Goal: Complete application form: Complete application form

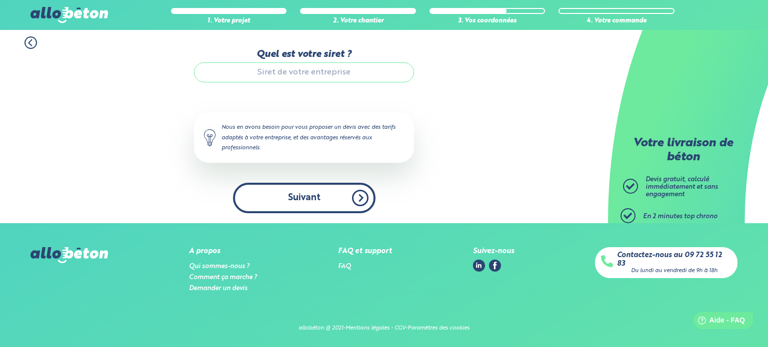
click at [337, 194] on button "Suivant" at bounding box center [304, 198] width 142 height 30
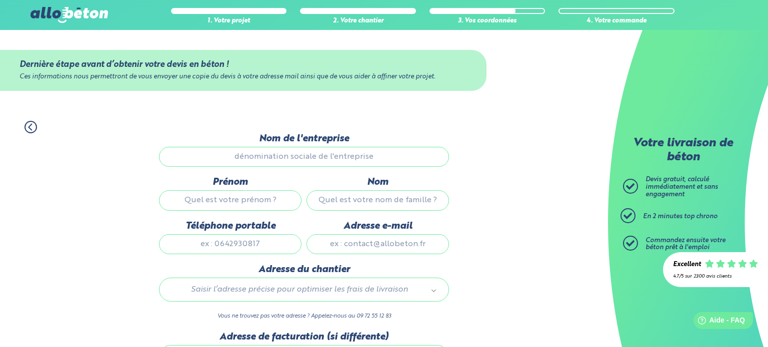
click at [337, 194] on input "Nom" at bounding box center [377, 200] width 142 height 20
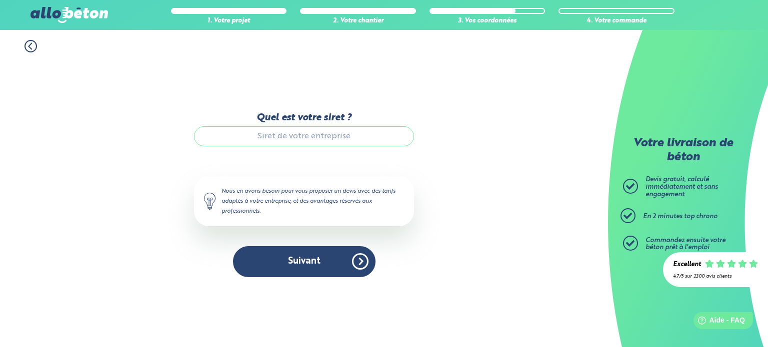
click at [300, 142] on input "Quel est votre siret ?" at bounding box center [304, 136] width 220 height 20
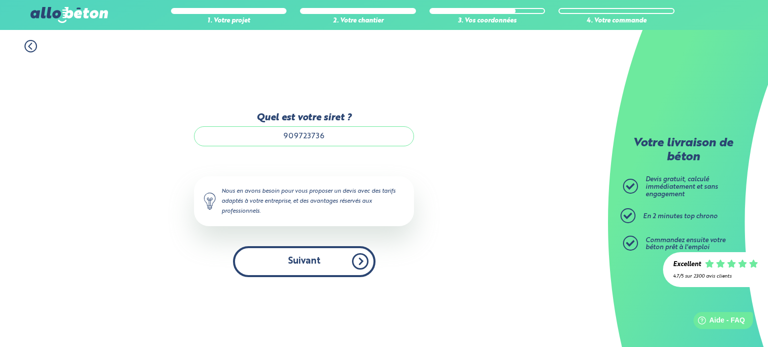
click at [314, 255] on button "Suivant" at bounding box center [304, 261] width 142 height 30
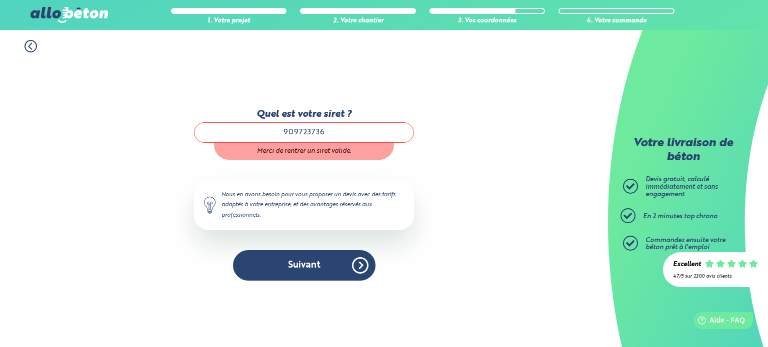
click at [328, 134] on input "909723736" at bounding box center [304, 132] width 220 height 20
type input "90972373600015"
click at [454, 162] on div "1. Votre projet 2. Votre chantier 3. Vos coordonnées 4. Votre commande Quel est…" at bounding box center [304, 188] width 608 height 317
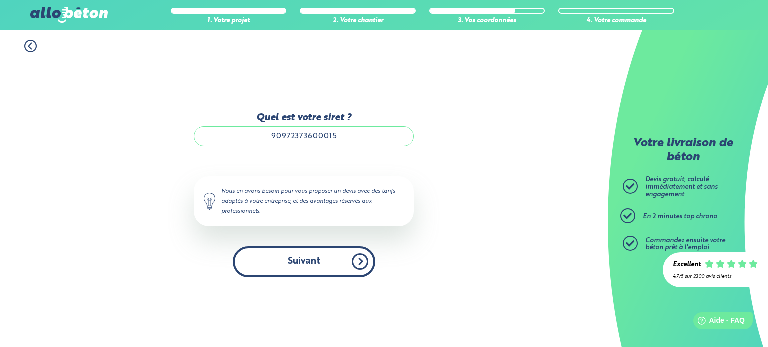
click at [313, 264] on button "Suivant" at bounding box center [304, 261] width 142 height 30
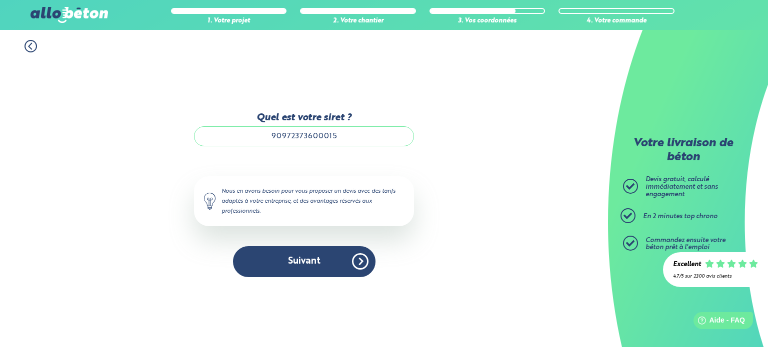
click at [322, 138] on input "90972373600015" at bounding box center [304, 136] width 220 height 20
click at [0, 0] on button "Je consulte mon devis" at bounding box center [0, 0] width 0 height 0
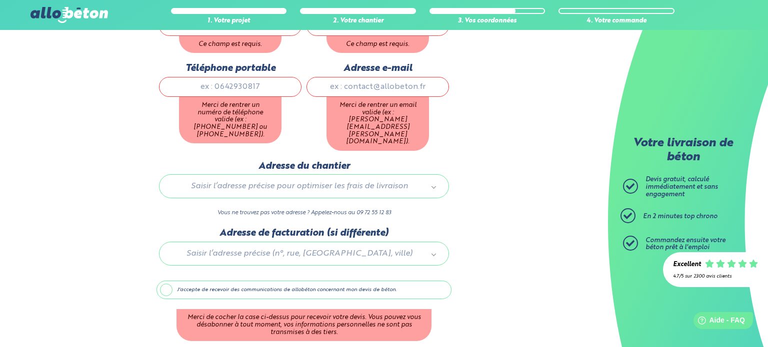
scroll to position [198, 0]
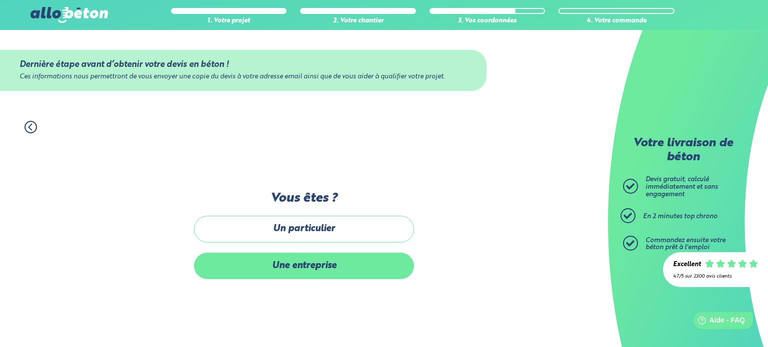
click at [309, 271] on label "Une entreprise" at bounding box center [304, 266] width 220 height 26
click at [0, 0] on input "Une entreprise" at bounding box center [0, 0] width 0 height 0
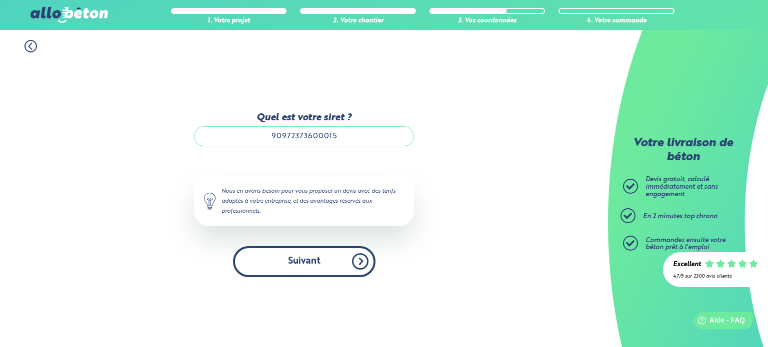
click at [331, 249] on button "Suivant" at bounding box center [304, 261] width 142 height 30
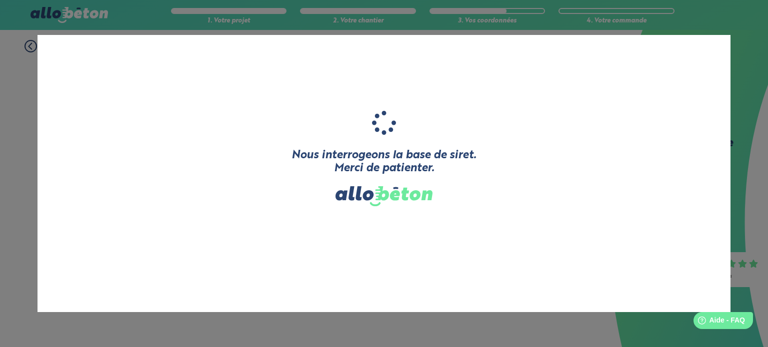
type input "BAT'S"
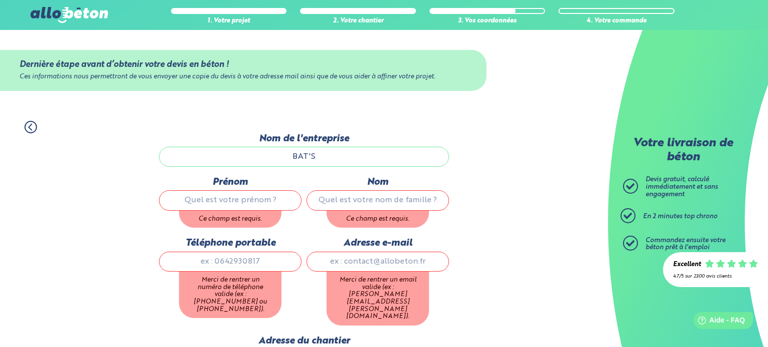
click at [247, 198] on input "Prénom" at bounding box center [230, 200] width 142 height 20
type input "Sébastien"
type input "Veret"
type input "0677849822"
type input "veret_seb@hotmail.com"
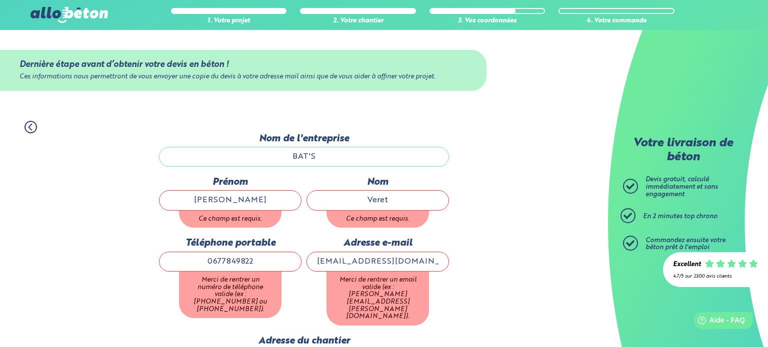
type input "2393 route de Roubaix"
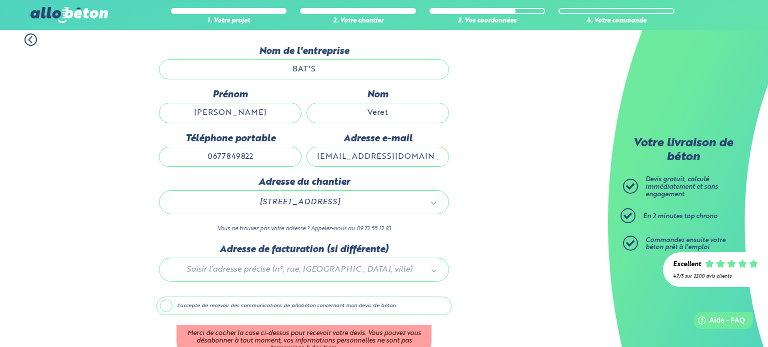
scroll to position [88, 0]
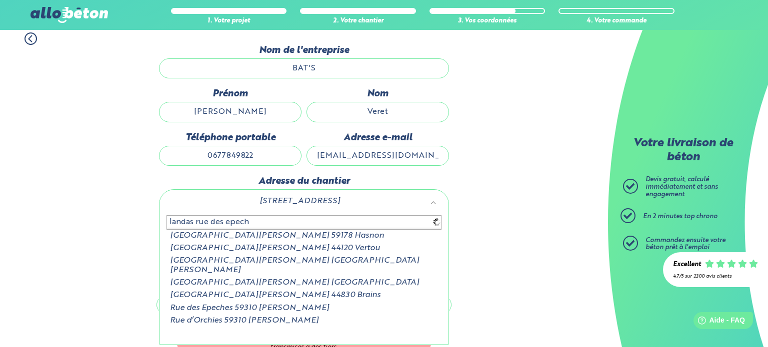
type input "landas rue des epeche"
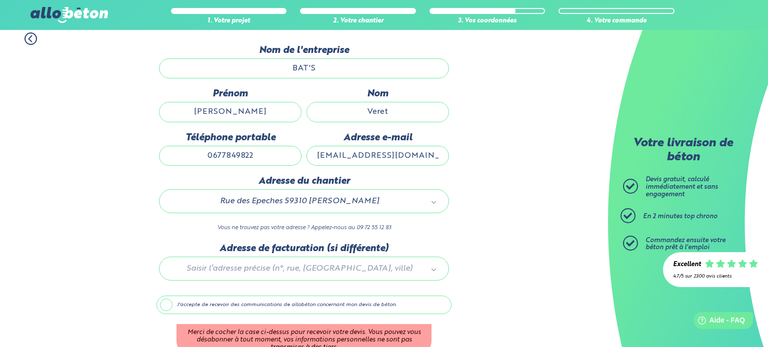
click at [296, 265] on div at bounding box center [303, 266] width 295 height 47
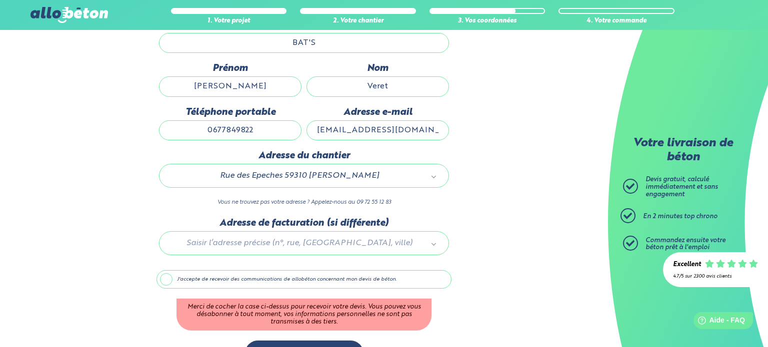
scroll to position [142, 0]
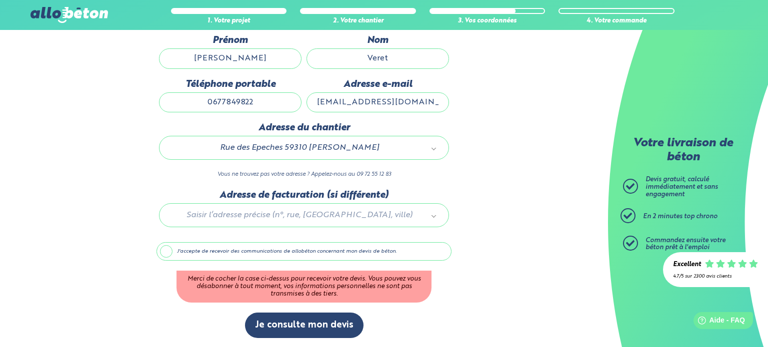
click at [161, 253] on label "J'accepte de recevoir des communications de allobéton concernant mon devis de b…" at bounding box center [303, 251] width 295 height 19
click at [0, 0] on input "J'accepte de recevoir des communications de allobéton concernant mon devis de b…" at bounding box center [0, 0] width 0 height 0
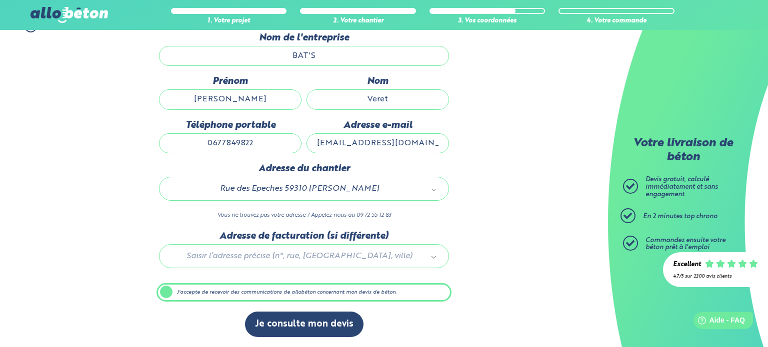
scroll to position [99, 0]
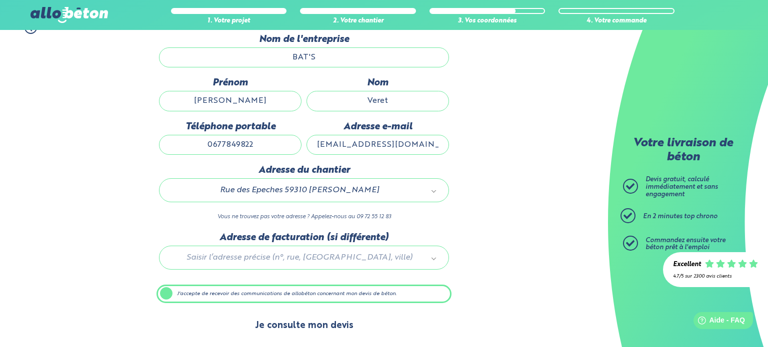
click at [287, 330] on button "Je consulte mon devis" at bounding box center [304, 325] width 118 height 25
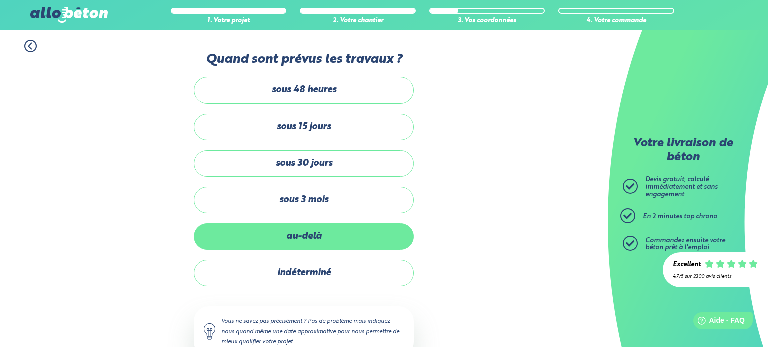
click at [289, 240] on label "au-delà" at bounding box center [304, 236] width 220 height 26
click at [0, 0] on input "au-delà" at bounding box center [0, 0] width 0 height 0
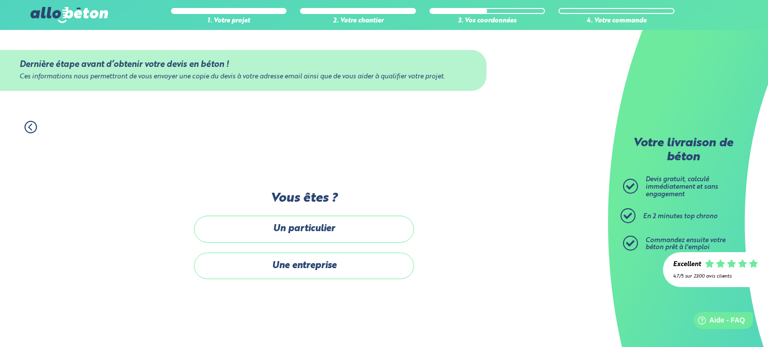
click at [289, 240] on label "Un particulier" at bounding box center [304, 229] width 220 height 26
click at [0, 0] on input "Un particulier" at bounding box center [0, 0] width 0 height 0
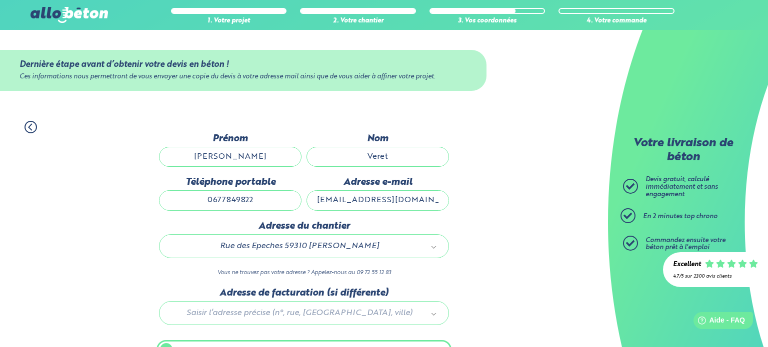
scroll to position [56, 0]
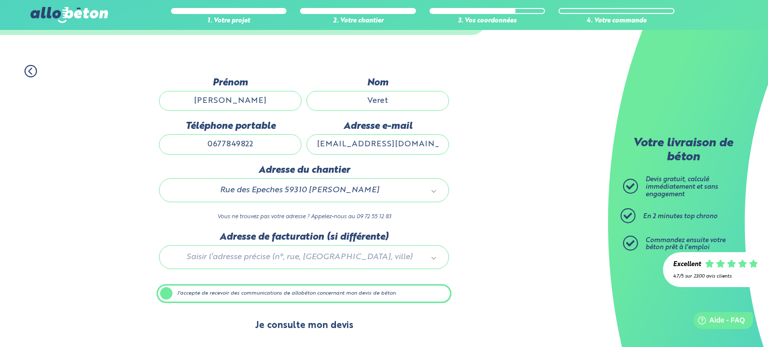
click at [319, 330] on button "Je consulte mon devis" at bounding box center [304, 325] width 118 height 25
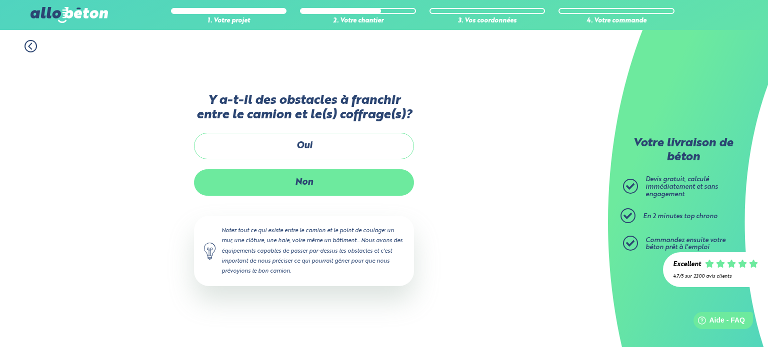
click at [282, 175] on label "Non" at bounding box center [304, 182] width 220 height 26
click at [0, 0] on input "Non" at bounding box center [0, 0] width 0 height 0
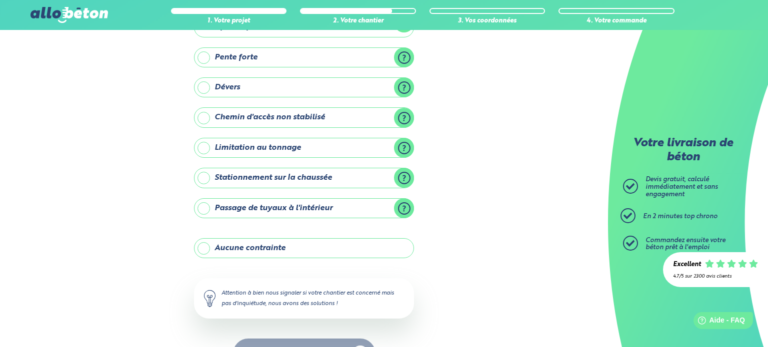
scroll to position [114, 0]
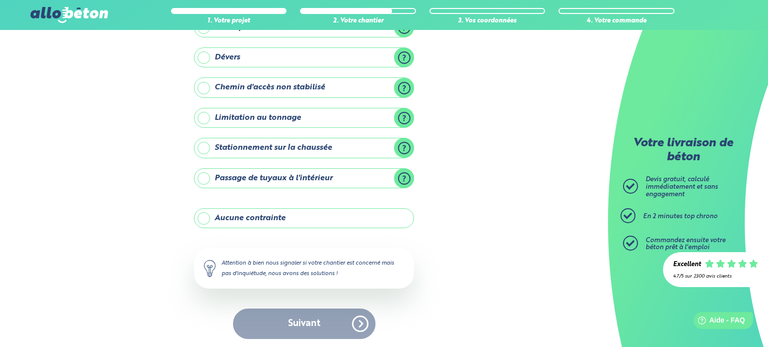
click at [213, 221] on label "Aucune contrainte" at bounding box center [304, 218] width 220 height 20
click at [0, 0] on input "Aucune contrainte" at bounding box center [0, 0] width 0 height 0
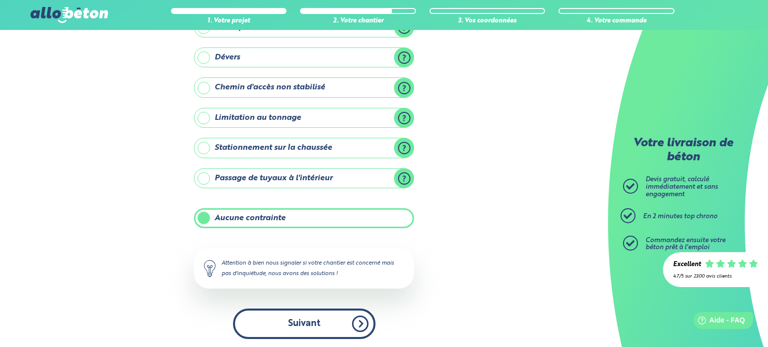
click at [329, 312] on button "Suivant" at bounding box center [304, 324] width 142 height 30
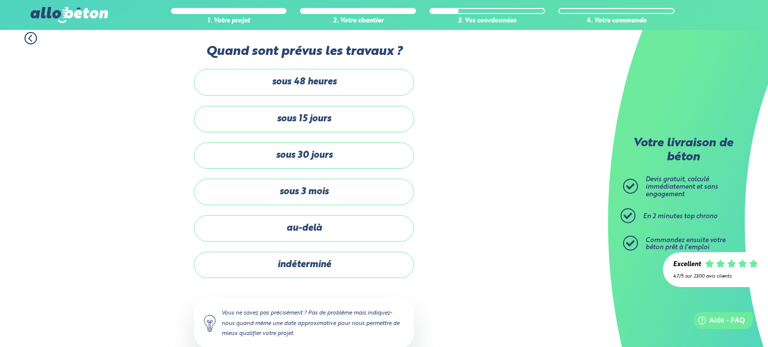
scroll to position [6, 0]
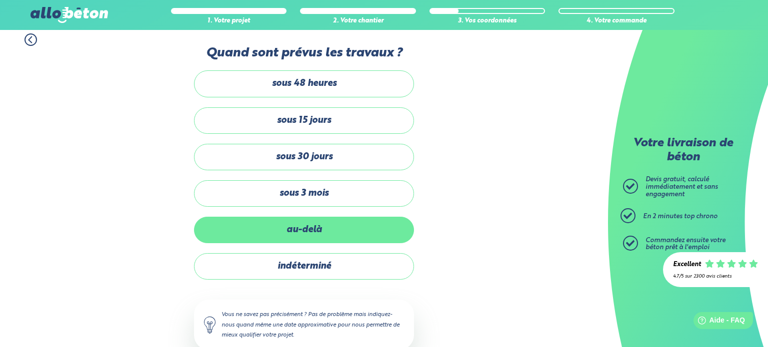
click at [315, 230] on label "au-delà" at bounding box center [304, 230] width 220 height 26
click at [0, 0] on input "au-delà" at bounding box center [0, 0] width 0 height 0
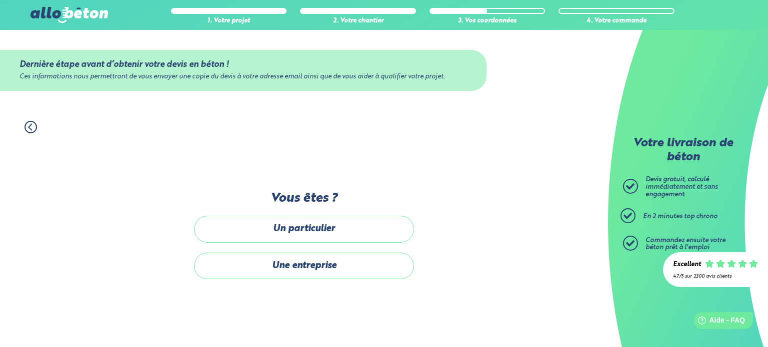
click at [315, 230] on label "Un particulier" at bounding box center [304, 229] width 220 height 26
click at [0, 0] on input "Un particulier" at bounding box center [0, 0] width 0 height 0
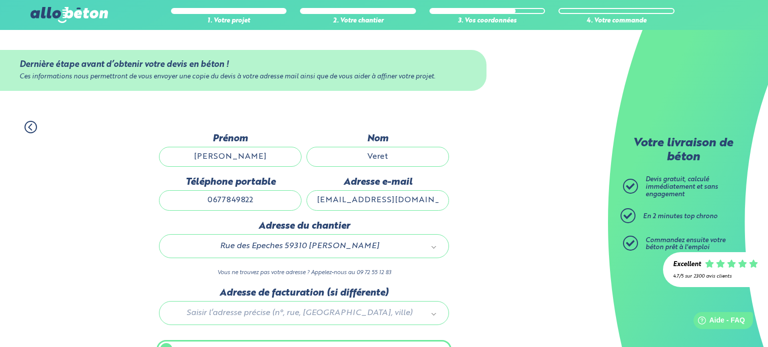
scroll to position [56, 0]
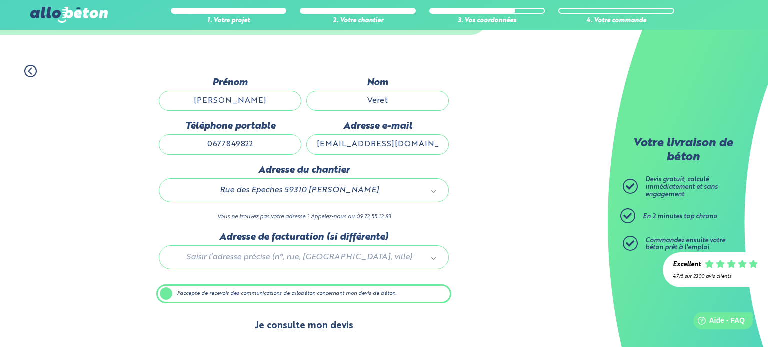
click at [297, 320] on button "Je consulte mon devis" at bounding box center [304, 325] width 118 height 25
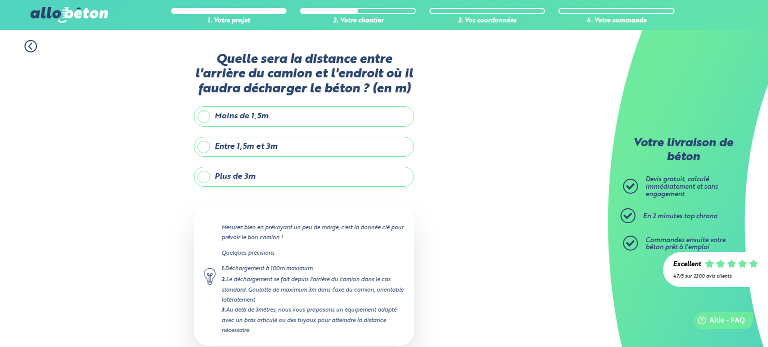
click at [201, 174] on label "Plus de 3m" at bounding box center [304, 177] width 220 height 20
click at [0, 0] on input "Plus de 3m" at bounding box center [0, 0] width 0 height 0
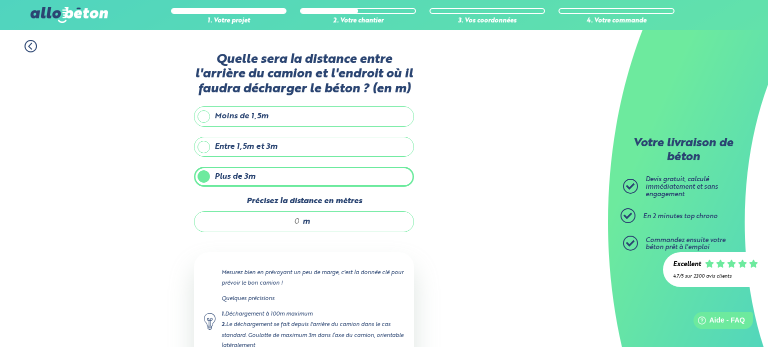
click at [273, 217] on input "Précisez la distance en mètres" at bounding box center [251, 222] width 95 height 10
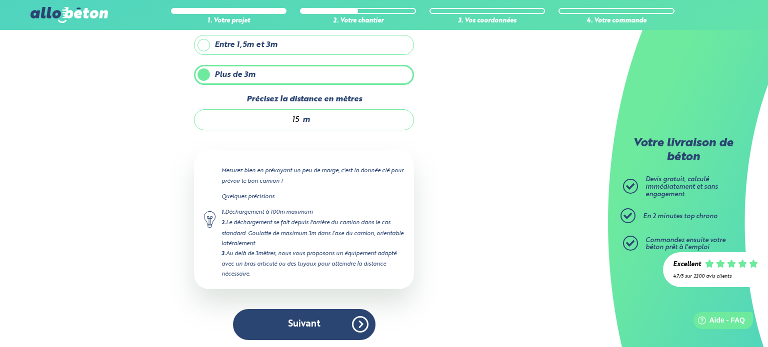
scroll to position [87, 0]
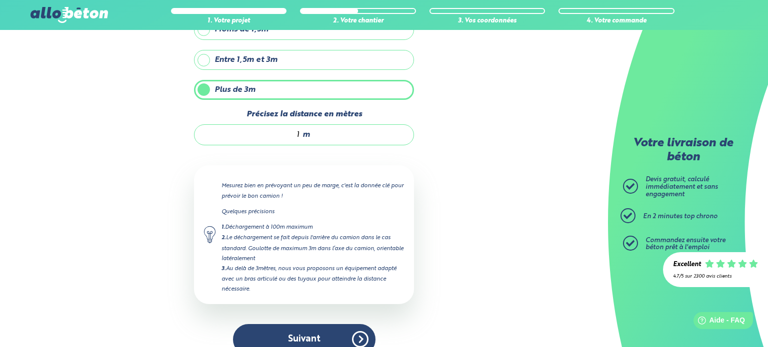
type input "18"
click at [311, 340] on button "Suivant" at bounding box center [304, 339] width 142 height 30
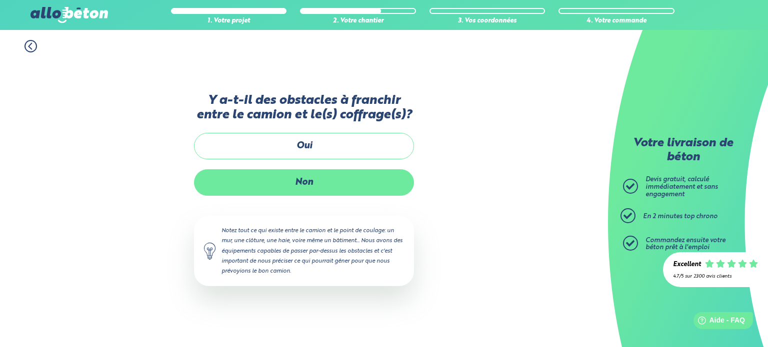
click at [312, 174] on label "Non" at bounding box center [304, 182] width 220 height 26
click at [0, 0] on input "Non" at bounding box center [0, 0] width 0 height 0
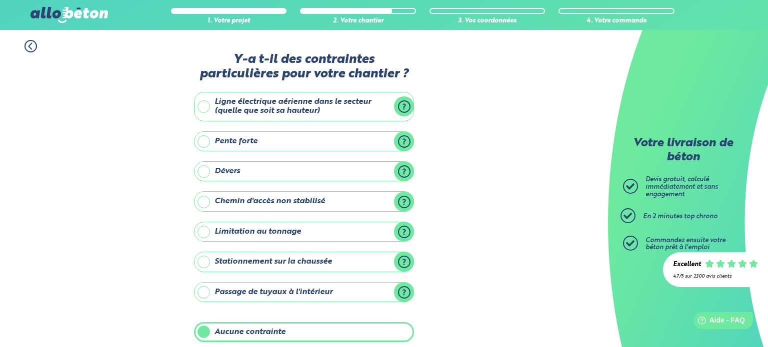
scroll to position [114, 0]
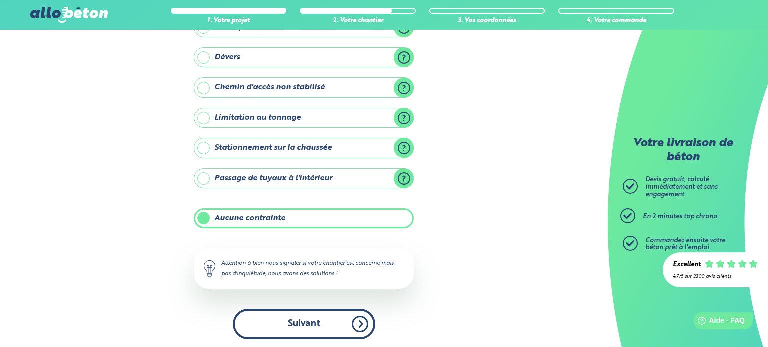
click at [341, 321] on button "Suivant" at bounding box center [304, 324] width 142 height 30
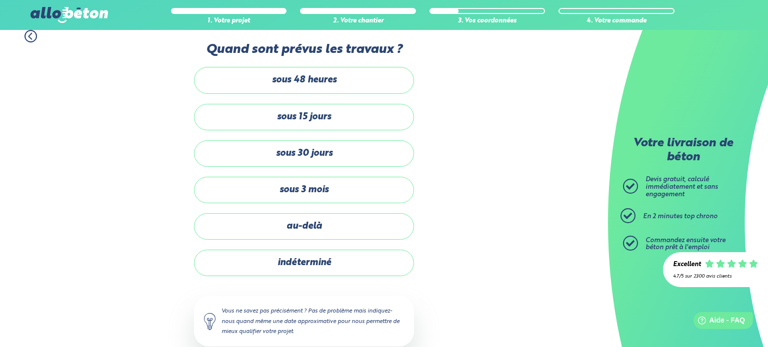
scroll to position [9, 0]
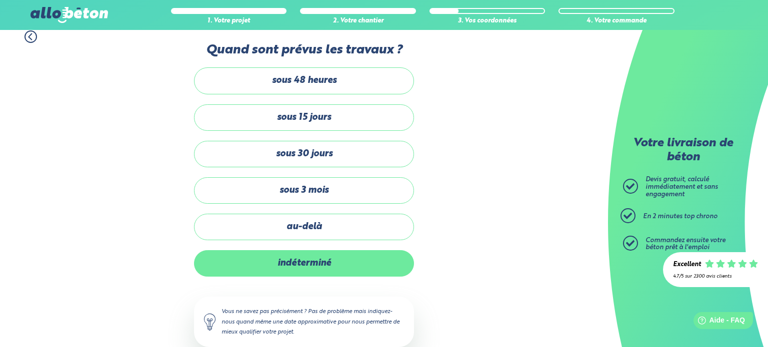
click at [300, 268] on label "indéterminé" at bounding box center [304, 263] width 220 height 26
click at [0, 0] on input "indéterminé" at bounding box center [0, 0] width 0 height 0
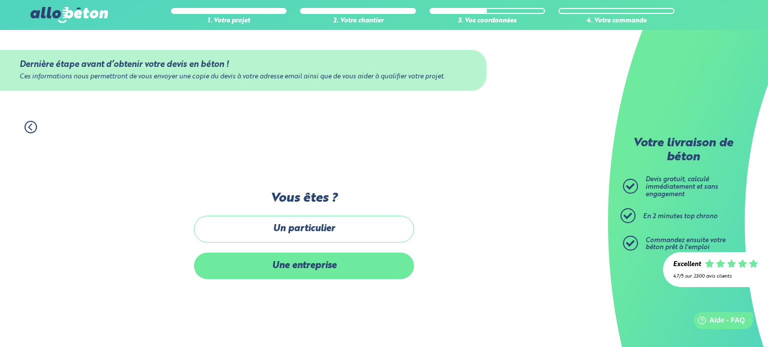
click at [296, 258] on label "Une entreprise" at bounding box center [304, 266] width 220 height 26
click at [0, 0] on input "Une entreprise" at bounding box center [0, 0] width 0 height 0
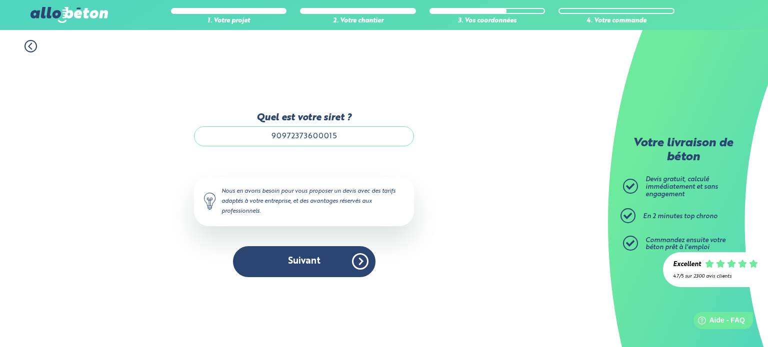
click at [296, 258] on button "Suivant" at bounding box center [304, 261] width 142 height 30
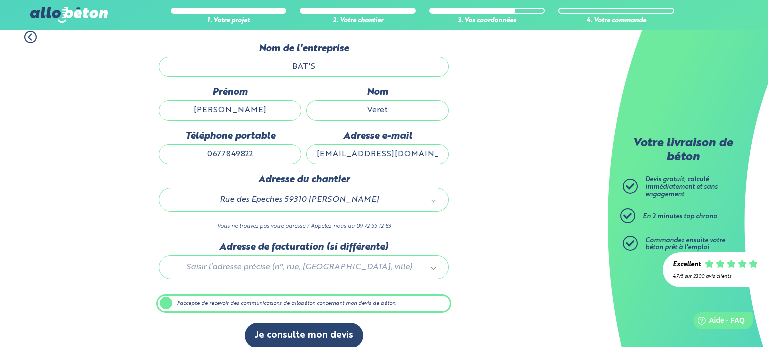
scroll to position [99, 0]
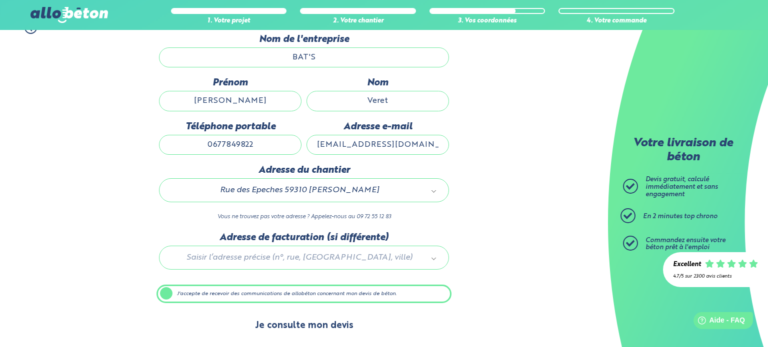
click at [306, 321] on button "Je consulte mon devis" at bounding box center [304, 325] width 118 height 25
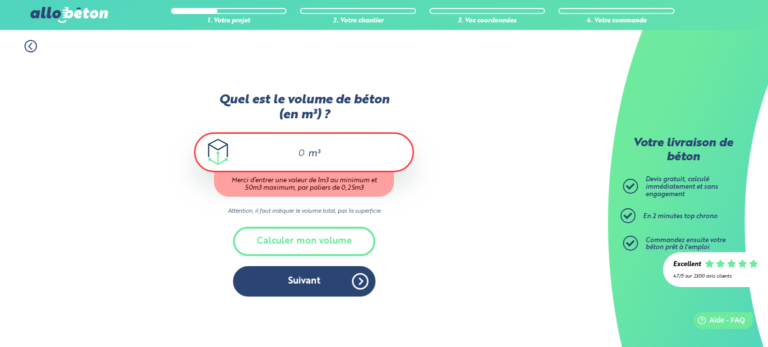
click at [302, 148] on input "Quel est le volume de béton (en m³) ?" at bounding box center [296, 154] width 17 height 12
type input "25"
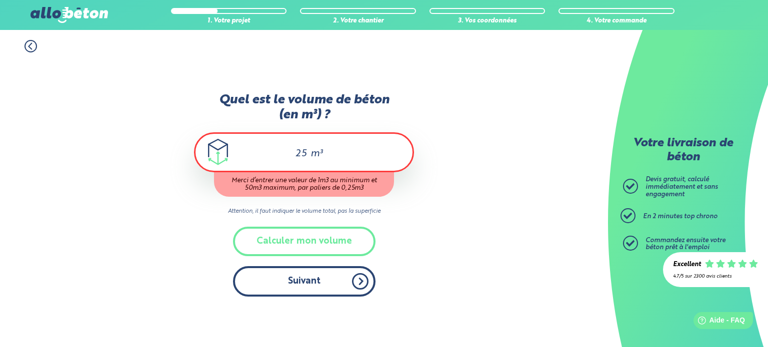
click at [302, 271] on button "Suivant" at bounding box center [304, 281] width 142 height 30
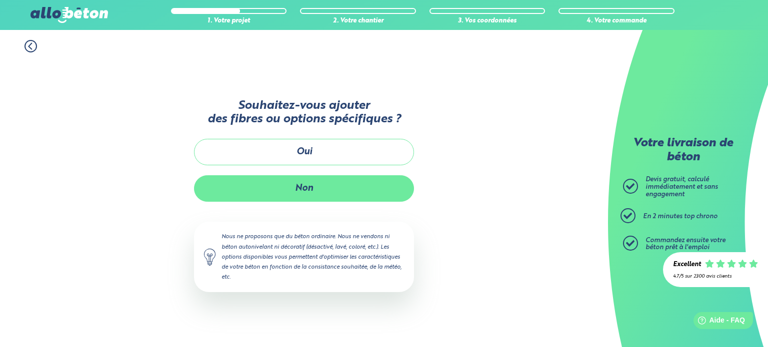
click at [298, 189] on button "Non" at bounding box center [304, 188] width 220 height 26
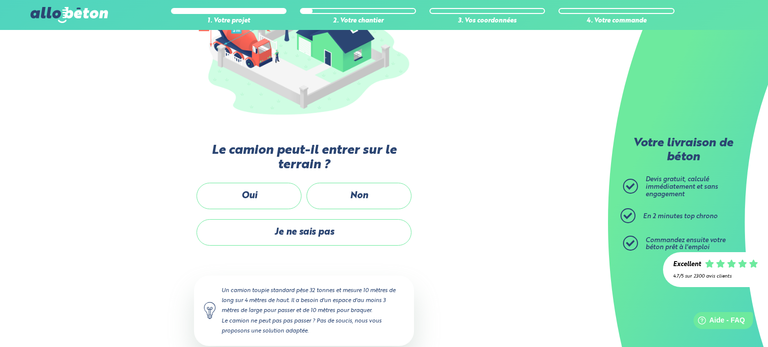
scroll to position [166, 0]
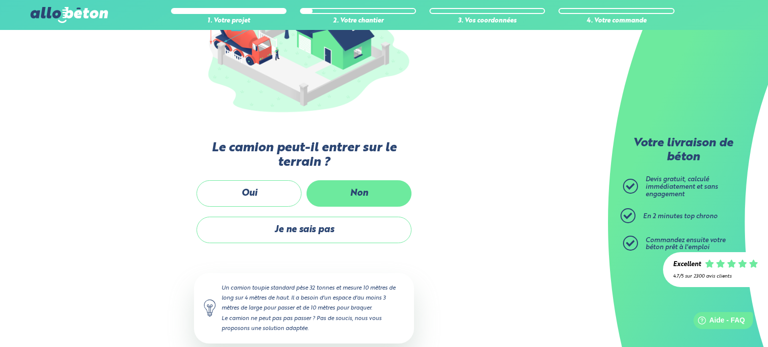
click at [363, 191] on label "Non" at bounding box center [358, 193] width 105 height 26
click at [0, 0] on input "Non" at bounding box center [0, 0] width 0 height 0
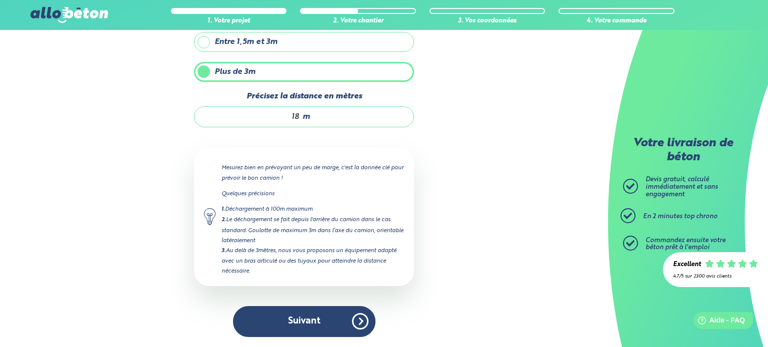
scroll to position [102, 0]
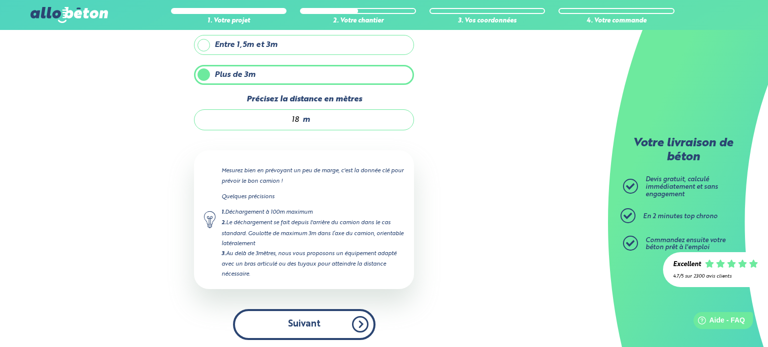
click at [321, 319] on button "Suivant" at bounding box center [304, 324] width 142 height 30
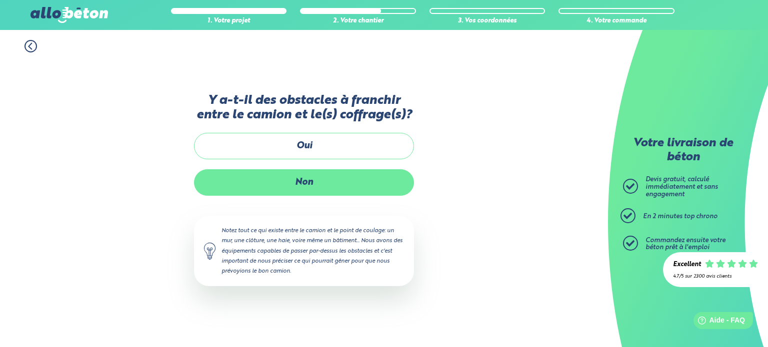
click at [299, 186] on label "Non" at bounding box center [304, 182] width 220 height 26
click at [0, 0] on input "Non" at bounding box center [0, 0] width 0 height 0
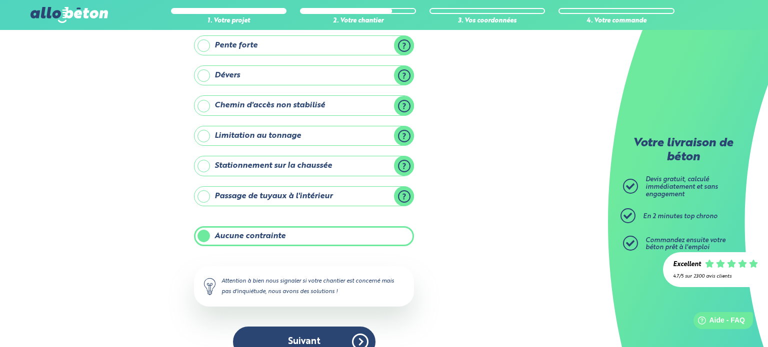
scroll to position [114, 0]
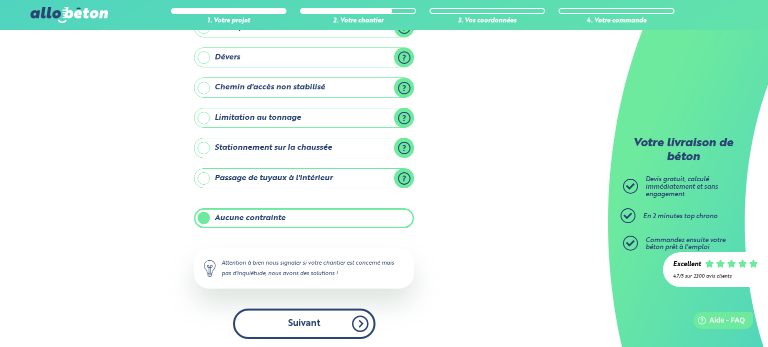
click at [328, 315] on button "Suivant" at bounding box center [304, 324] width 142 height 30
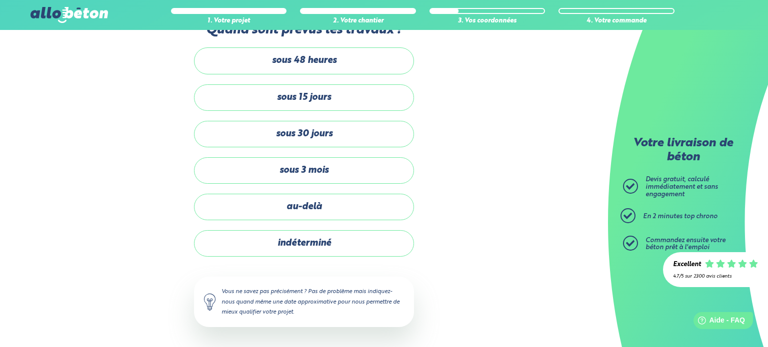
scroll to position [28, 0]
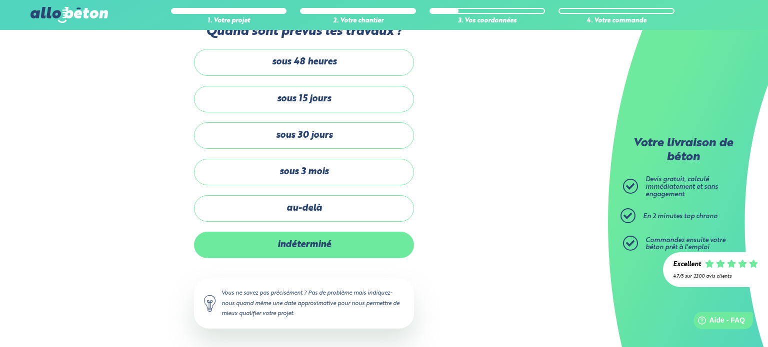
click at [310, 244] on label "indéterminé" at bounding box center [304, 245] width 220 height 26
click at [0, 0] on input "indéterminé" at bounding box center [0, 0] width 0 height 0
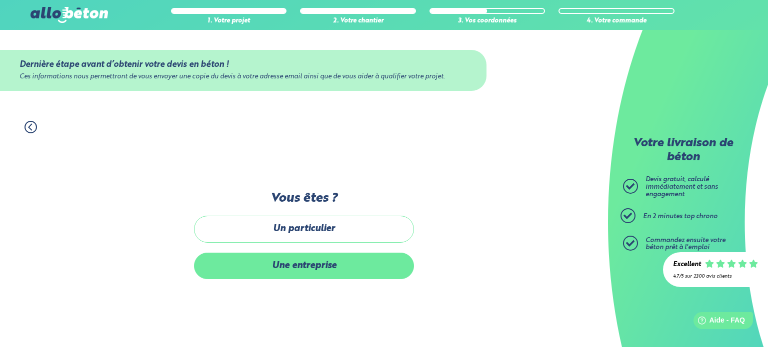
click at [308, 265] on label "Une entreprise" at bounding box center [304, 266] width 220 height 26
click at [0, 0] on input "Une entreprise" at bounding box center [0, 0] width 0 height 0
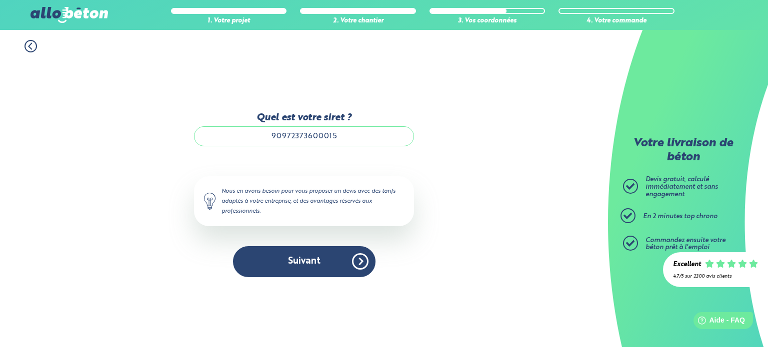
click at [308, 265] on button "Suivant" at bounding box center [304, 261] width 142 height 30
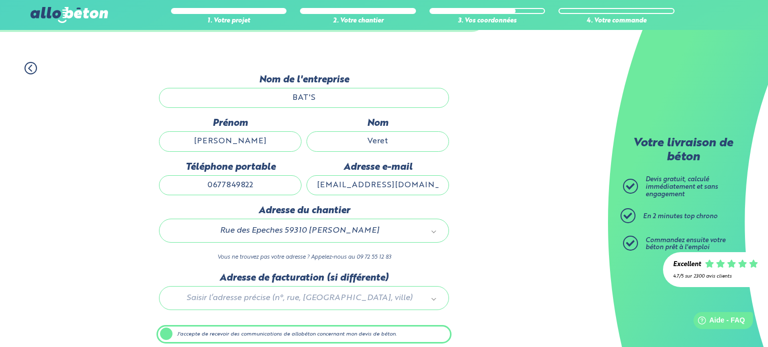
scroll to position [99, 0]
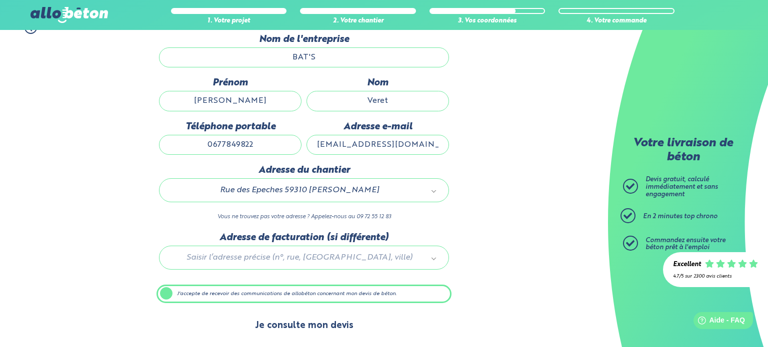
click at [307, 321] on button "Je consulte mon devis" at bounding box center [304, 325] width 118 height 25
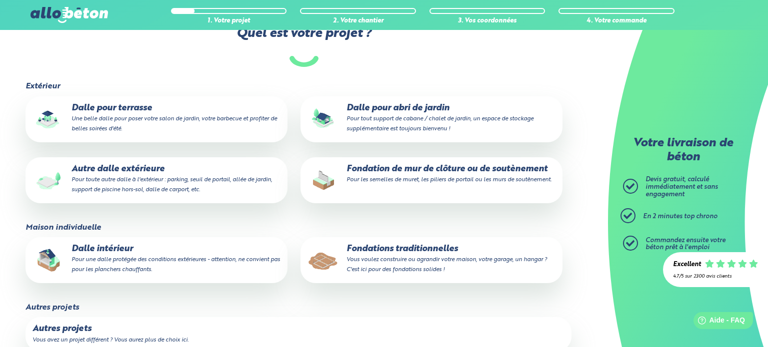
click at [148, 176] on p "Autre dalle extérieure Pour toute autre dalle à l'extérieur : parking, seuil de…" at bounding box center [156, 179] width 248 height 30
click at [0, 0] on input "Autre dalle extérieure Pour toute autre dalle à l'extérieur : parking, seuil de…" at bounding box center [0, 0] width 0 height 0
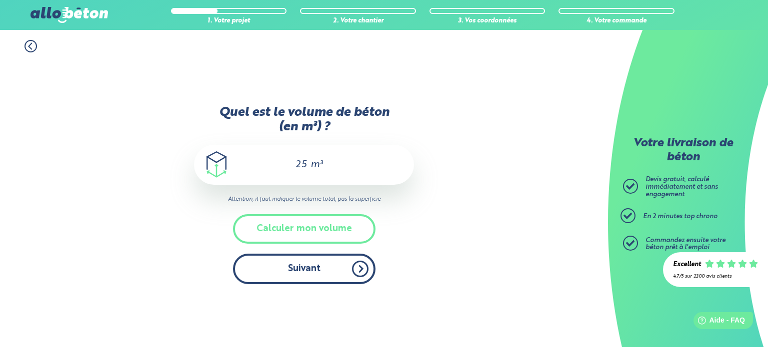
click at [302, 278] on button "Suivant" at bounding box center [304, 269] width 142 height 30
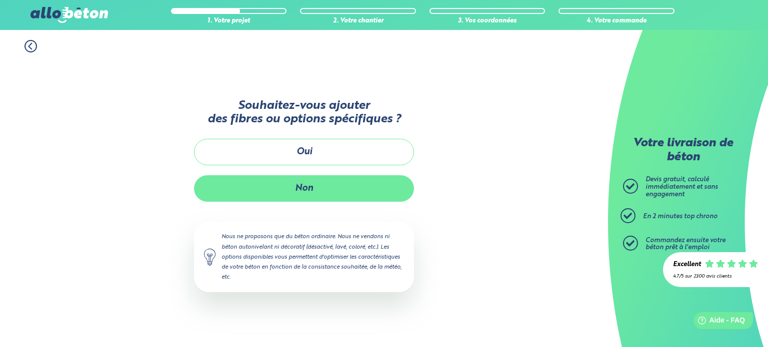
click at [296, 186] on button "Non" at bounding box center [304, 188] width 220 height 26
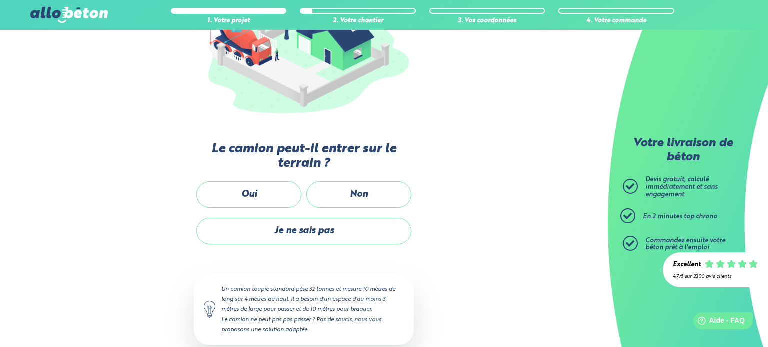
scroll to position [166, 0]
click at [334, 192] on label "Non" at bounding box center [358, 194] width 105 height 26
click at [0, 0] on input "Non" at bounding box center [0, 0] width 0 height 0
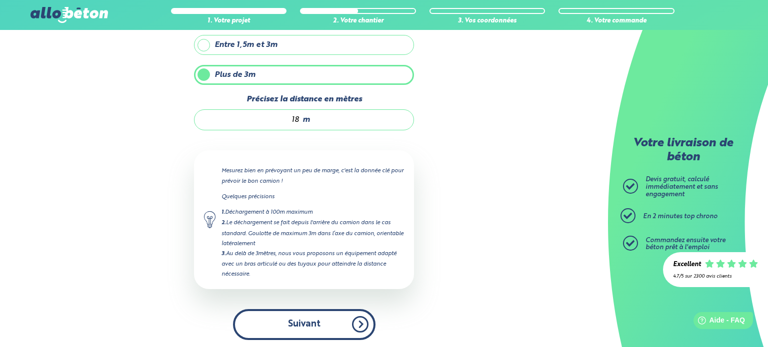
click at [306, 321] on button "Suivant" at bounding box center [304, 324] width 142 height 30
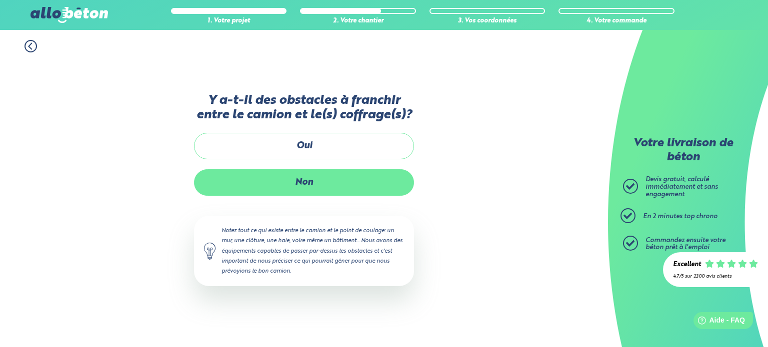
click at [303, 192] on label "Non" at bounding box center [304, 182] width 220 height 26
click at [0, 0] on input "Non" at bounding box center [0, 0] width 0 height 0
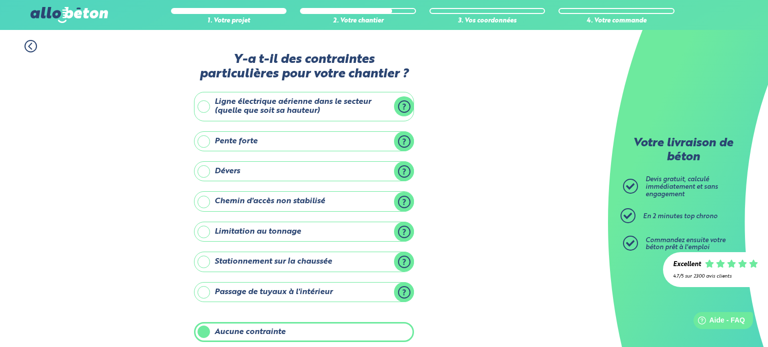
scroll to position [114, 0]
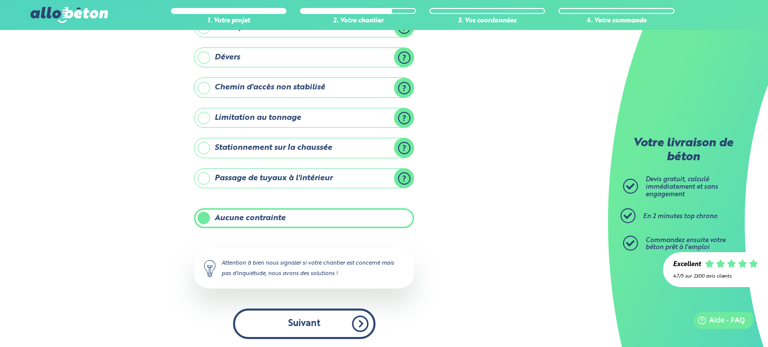
click at [325, 310] on button "Suivant" at bounding box center [304, 324] width 142 height 30
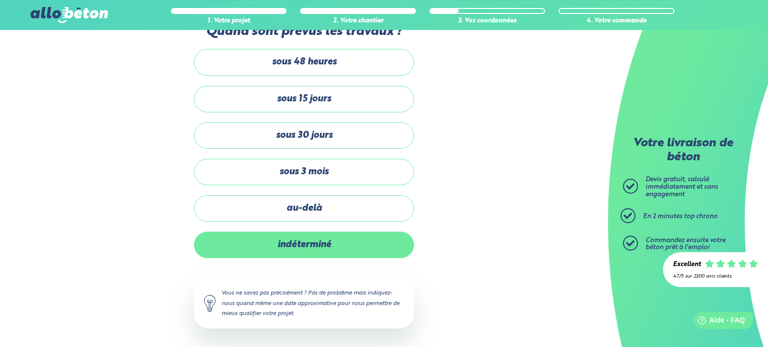
click at [307, 246] on label "indéterminé" at bounding box center [304, 245] width 220 height 26
click at [0, 0] on input "indéterminé" at bounding box center [0, 0] width 0 height 0
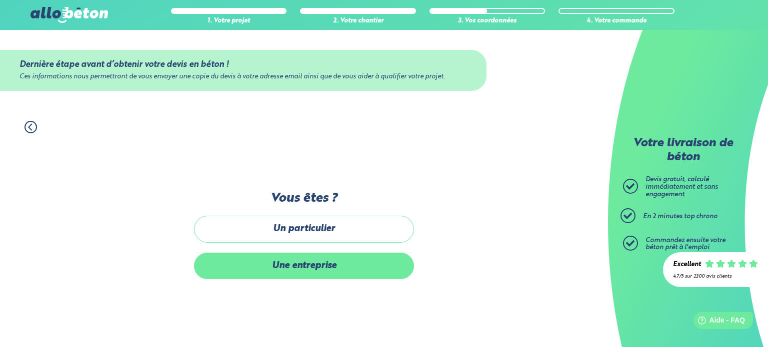
click at [308, 267] on label "Une entreprise" at bounding box center [304, 266] width 220 height 26
click at [0, 0] on input "Une entreprise" at bounding box center [0, 0] width 0 height 0
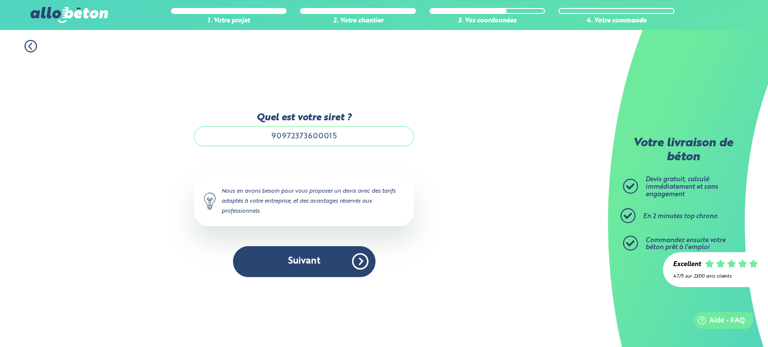
click at [308, 267] on button "Suivant" at bounding box center [304, 261] width 142 height 30
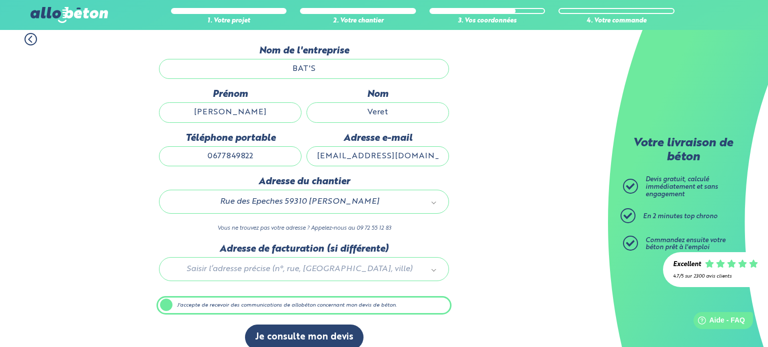
scroll to position [99, 0]
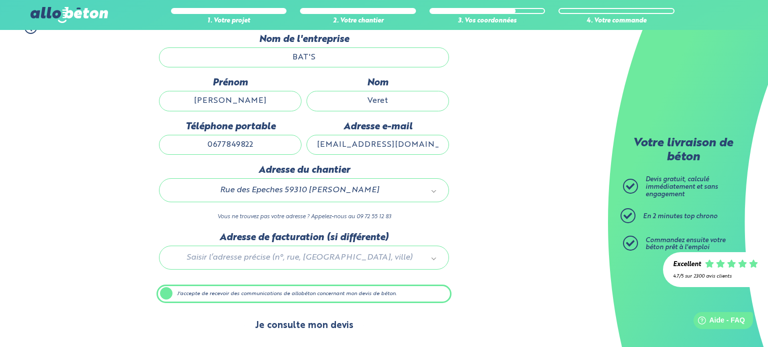
click at [304, 318] on button "Je consulte mon devis" at bounding box center [304, 325] width 118 height 25
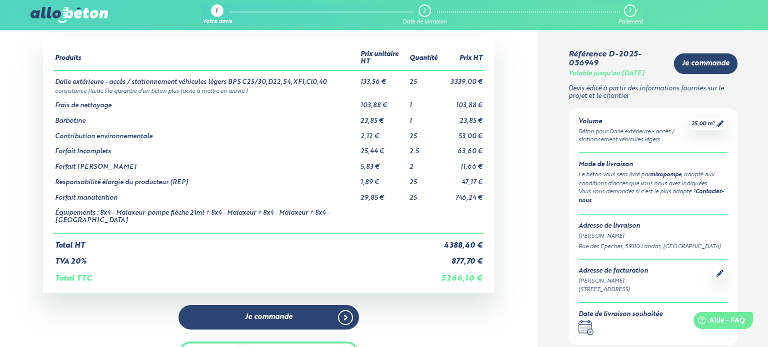
scroll to position [42, 0]
